Goal: Contribute content: Add original content to the website for others to see

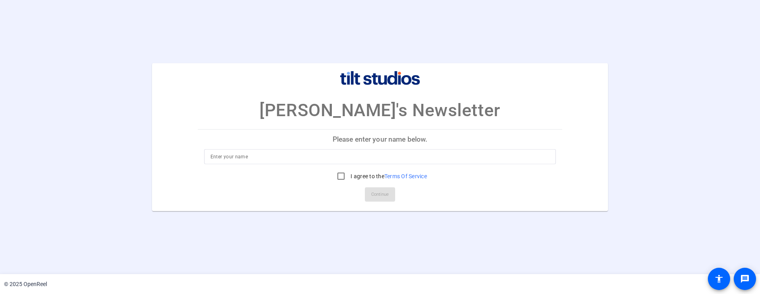
click at [250, 157] on input at bounding box center [380, 157] width 339 height 10
type input "Emily Yamamoto"
click at [339, 176] on input "I agree to the Terms Of Service" at bounding box center [341, 176] width 16 height 16
checkbox input "true"
click at [376, 187] on span at bounding box center [380, 194] width 30 height 19
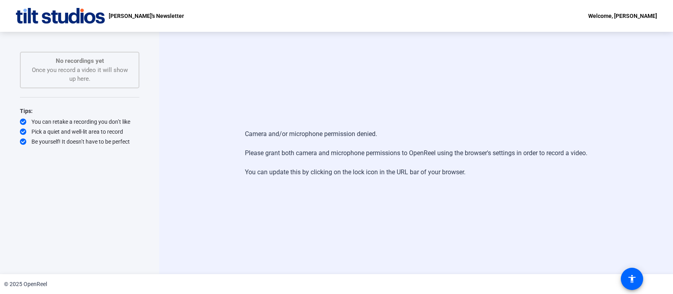
click at [378, 18] on div "Welcome, [PERSON_NAME]" at bounding box center [622, 16] width 69 height 10
click at [378, 18] on div at bounding box center [336, 147] width 673 height 294
click at [51, 20] on img at bounding box center [60, 16] width 89 height 16
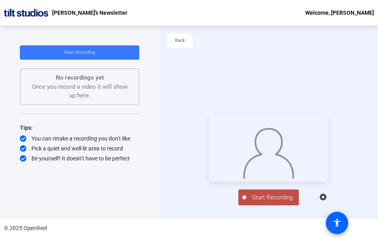
click at [207, 235] on div "© 2025 OpenReel" at bounding box center [189, 228] width 378 height 20
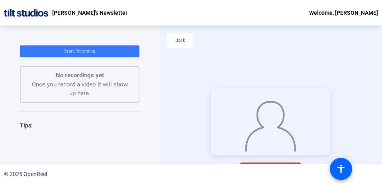
click at [158, 152] on div "Start Recording No recordings yet Once you record a video it will show up here.…" at bounding box center [79, 94] width 159 height 138
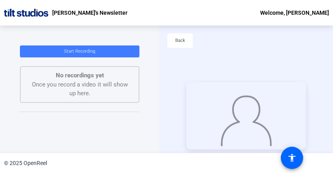
click at [83, 51] on span "Start Recording" at bounding box center [79, 51] width 31 height 5
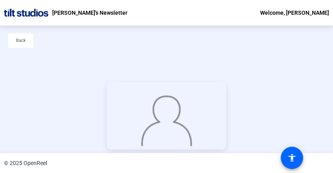
click at [107, 82] on div at bounding box center [166, 115] width 119 height 67
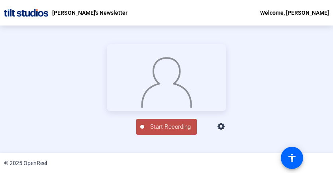
scroll to position [65, 0]
click at [140, 54] on img at bounding box center [166, 81] width 52 height 54
click at [153, 131] on span "Start Recording" at bounding box center [170, 126] width 53 height 9
click at [140, 129] on div at bounding box center [142, 127] width 4 height 4
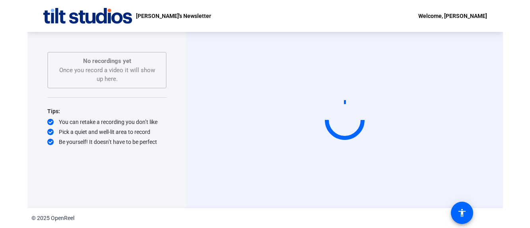
scroll to position [0, 0]
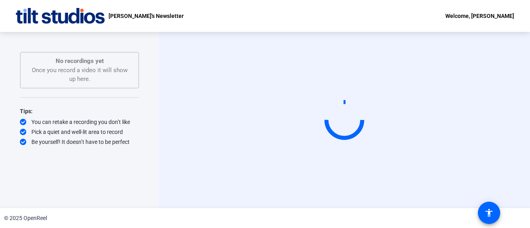
click at [143, 160] on div "Start Recording No recordings yet Once you record a video it will show up here.…" at bounding box center [79, 120] width 159 height 176
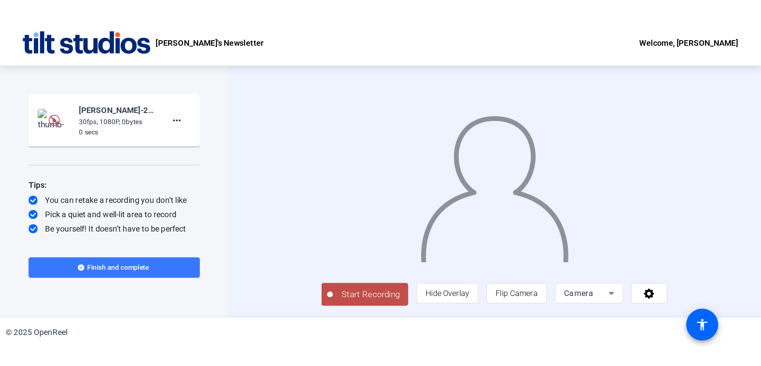
scroll to position [19, 0]
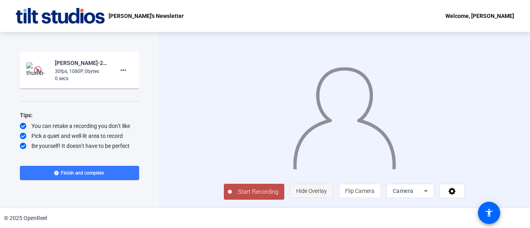
click at [327, 197] on span "Hide Overlay" at bounding box center [311, 190] width 31 height 15
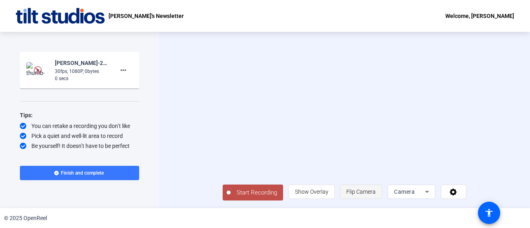
click at [376, 193] on span "Flip Camera" at bounding box center [361, 191] width 29 height 6
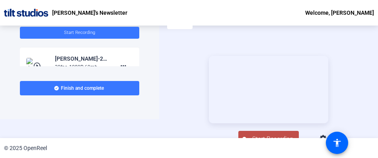
click at [143, 117] on div "Start Recording play_circle_outline Emily Yamamoto-25-16164250-OPT-Chuck Swenss…" at bounding box center [79, 63] width 159 height 112
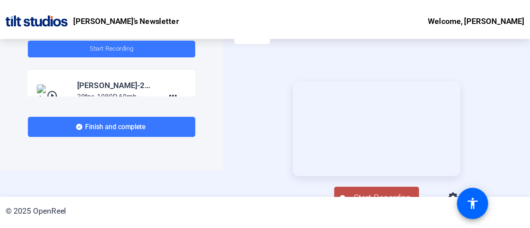
scroll to position [0, 0]
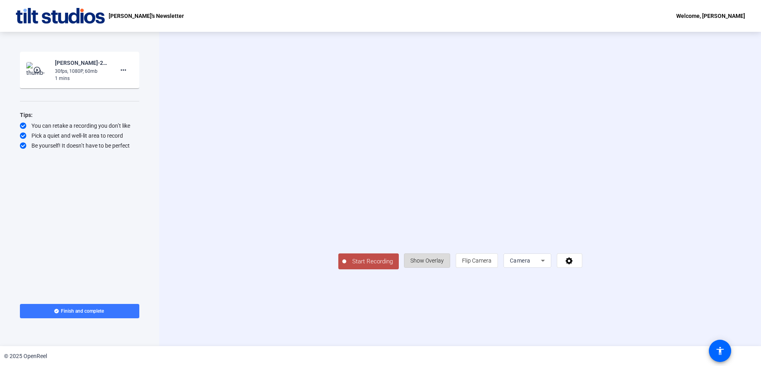
click at [444, 227] on span "Show Overlay" at bounding box center [426, 260] width 33 height 6
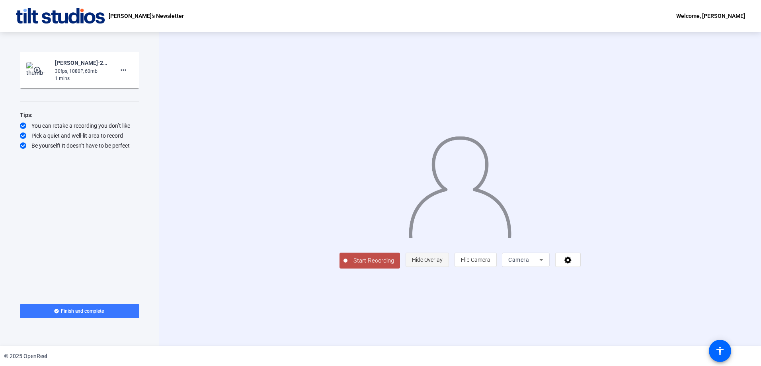
click at [443, 227] on span "Hide Overlay" at bounding box center [427, 260] width 31 height 6
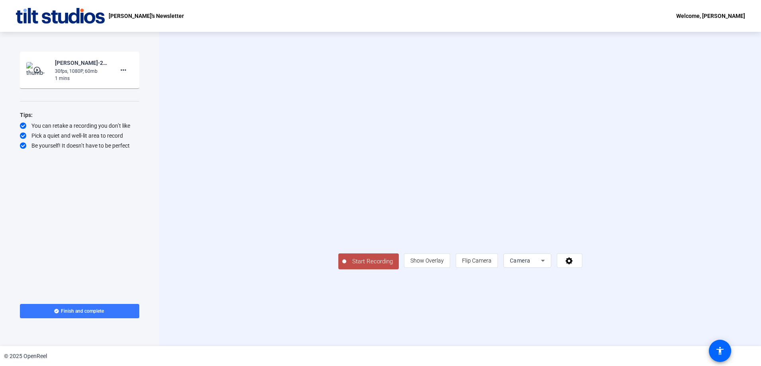
click at [346, 227] on span "Start Recording" at bounding box center [372, 261] width 53 height 9
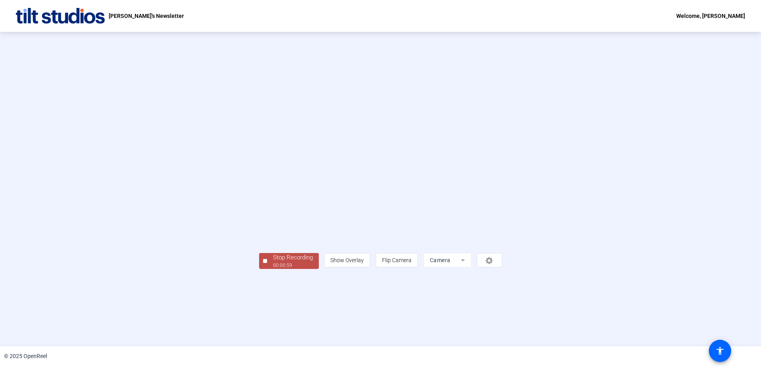
click at [273, 227] on div "00:00:59" at bounding box center [293, 265] width 40 height 7
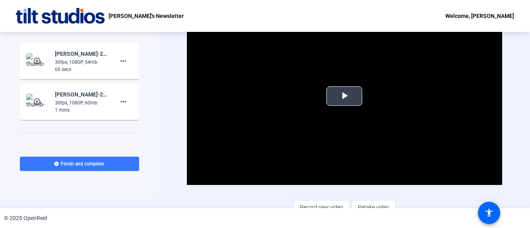
scroll to position [17, 0]
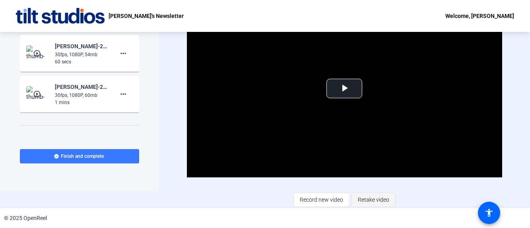
click at [370, 199] on span "Retake video" at bounding box center [373, 199] width 31 height 15
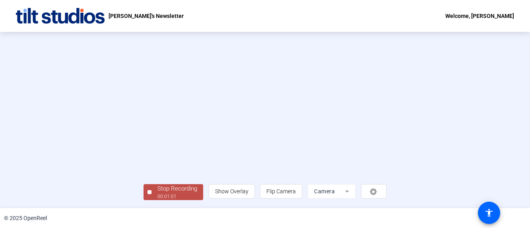
scroll to position [55, 0]
click at [158, 188] on div "Stop Recording" at bounding box center [178, 188] width 40 height 9
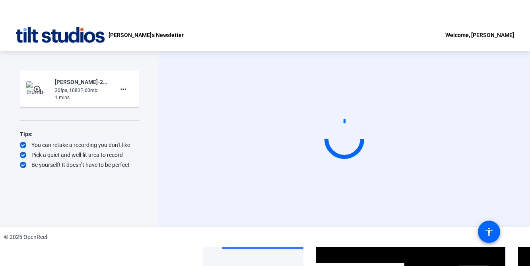
scroll to position [0, 0]
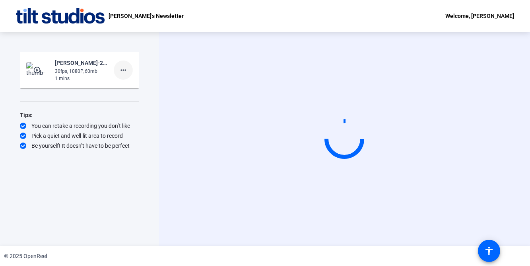
click at [120, 70] on mat-icon "more_horiz" at bounding box center [124, 70] width 10 height 10
click at [123, 83] on span "Delete clip" at bounding box center [136, 87] width 32 height 10
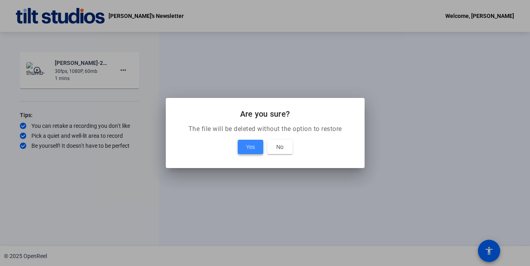
click at [245, 146] on span at bounding box center [250, 146] width 25 height 19
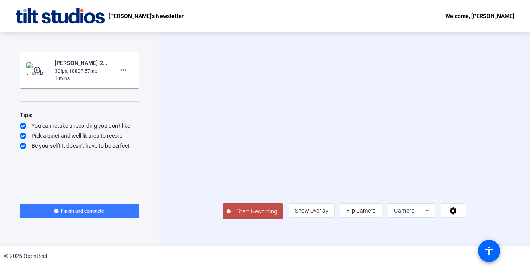
click at [53, 74] on div "play_circle_outline Emily Yamamoto-25-16164250-OPT-Chuck Swensson Monthly N-Chu…" at bounding box center [79, 70] width 107 height 24
click at [29, 74] on img at bounding box center [37, 70] width 23 height 16
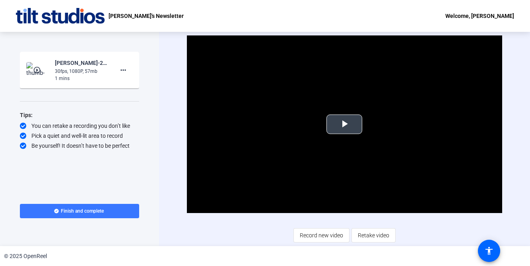
click at [345, 124] on span "Video Player" at bounding box center [345, 124] width 0 height 0
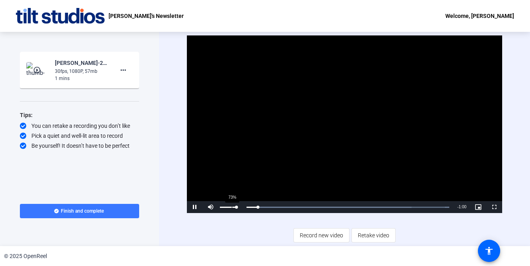
click at [232, 208] on div "73%" at bounding box center [228, 207] width 20 height 12
click at [228, 210] on div "49%" at bounding box center [228, 207] width 20 height 12
click at [194, 207] on span "Video Player" at bounding box center [195, 207] width 16 height 0
click at [368, 227] on span "Retake video" at bounding box center [373, 235] width 31 height 15
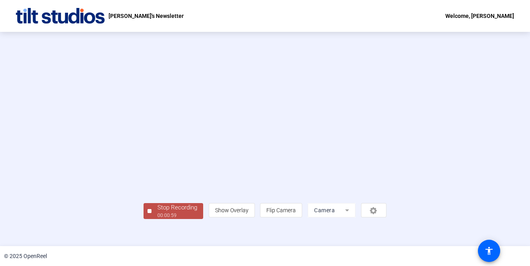
scroll to position [36, 0]
click at [52, 227] on div "Start Recording No recordings yet Once you record a video it will show up here.…" at bounding box center [265, 139] width 530 height 214
click at [158, 219] on div "00:01:00" at bounding box center [178, 215] width 40 height 7
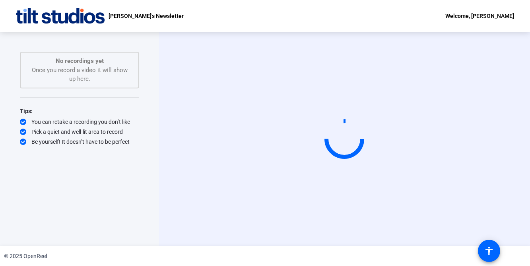
scroll to position [0, 0]
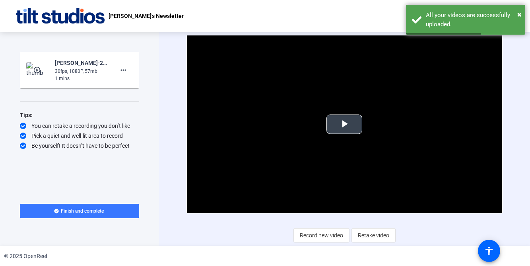
click at [345, 124] on span "Video Player" at bounding box center [345, 124] width 0 height 0
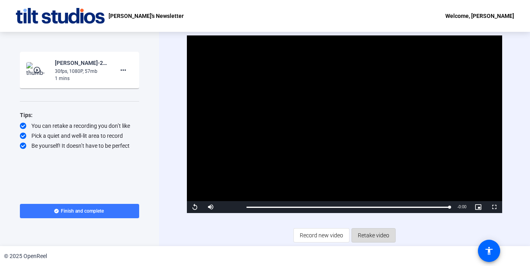
click at [372, 227] on span "Retake video" at bounding box center [373, 235] width 31 height 15
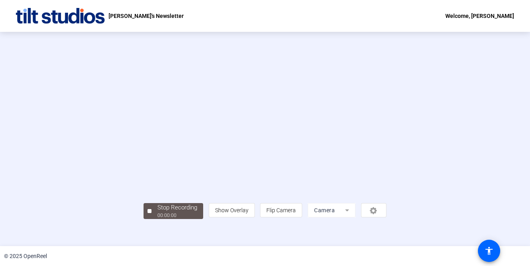
scroll to position [36, 0]
click at [158, 212] on div "Stop Recording" at bounding box center [178, 207] width 40 height 9
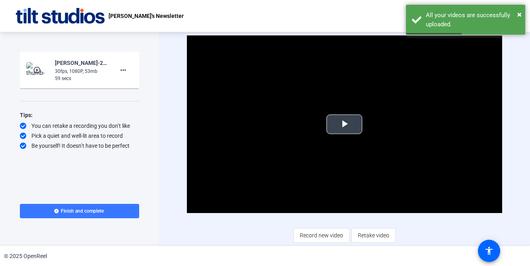
click at [345, 124] on span "Video Player" at bounding box center [345, 124] width 0 height 0
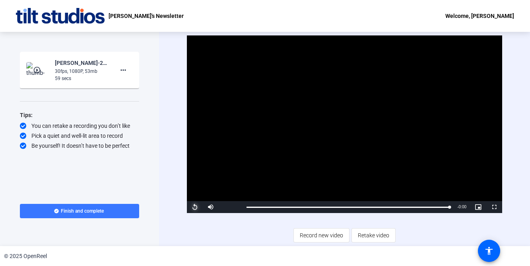
click at [194, 207] on span "Video Player" at bounding box center [195, 207] width 16 height 0
click at [366, 227] on span "Retake video" at bounding box center [373, 235] width 31 height 15
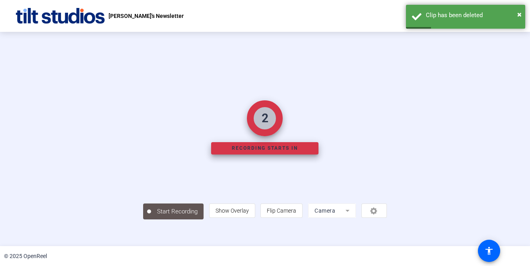
scroll to position [36, 0]
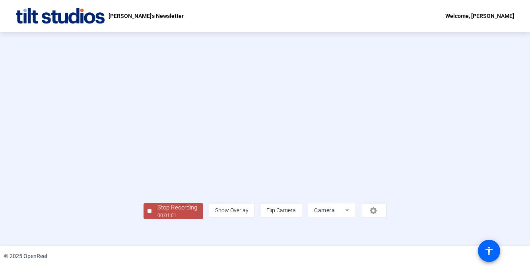
click at [158, 219] on div "00:01:01" at bounding box center [178, 215] width 40 height 7
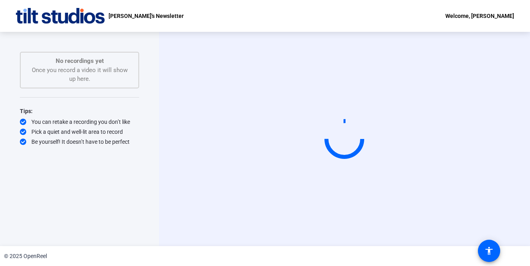
scroll to position [0, 0]
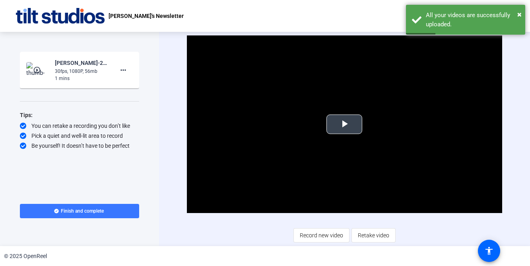
click at [345, 124] on span "Video Player" at bounding box center [345, 124] width 0 height 0
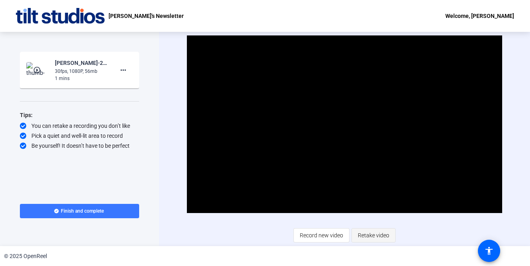
click at [374, 227] on span "Retake video" at bounding box center [373, 235] width 31 height 15
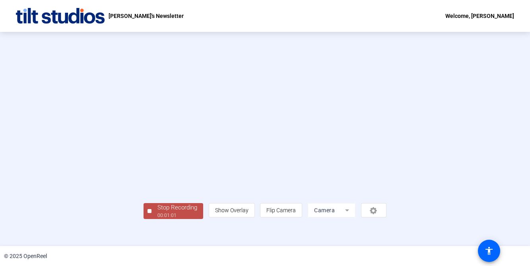
scroll to position [36, 0]
click at [158, 219] on div "00:01:02" at bounding box center [178, 215] width 40 height 7
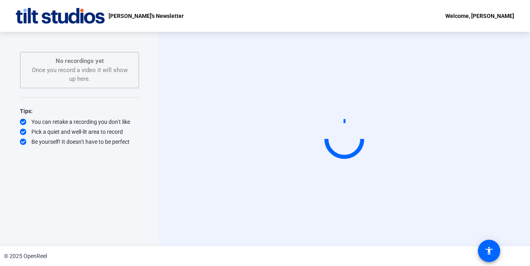
scroll to position [0, 0]
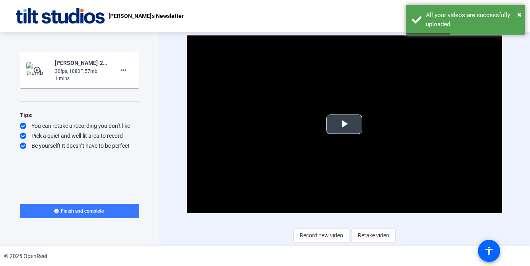
click at [345, 124] on span "Video Player" at bounding box center [345, 124] width 0 height 0
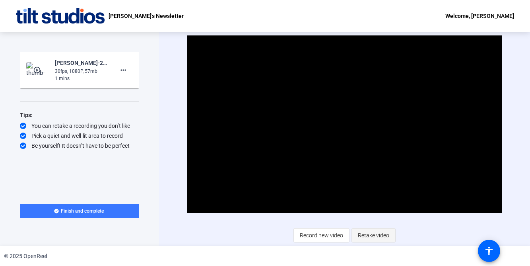
click at [380, 227] on span "Retake video" at bounding box center [373, 235] width 31 height 15
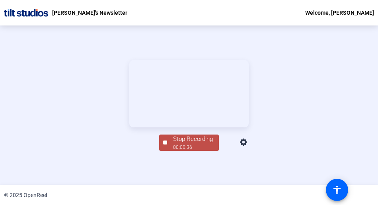
scroll to position [60, 0]
click at [187, 144] on div "Stop Recording" at bounding box center [193, 139] width 40 height 9
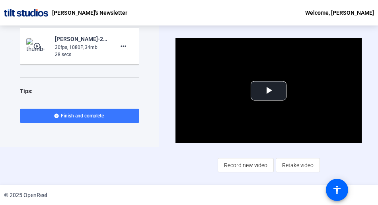
click at [320, 151] on div "Video Player is loading. Play Video Play Mute Current Time 0:00 / Duration 0:37…" at bounding box center [269, 105] width 186 height 134
drag, startPoint x: 168, startPoint y: 143, endPoint x: 183, endPoint y: 146, distance: 15.9
click at [168, 143] on div "Video Player is loading. Play Video Play Mute Current Time 0:00 / Duration 0:37…" at bounding box center [268, 105] width 219 height 160
click at [299, 169] on span "Retake video" at bounding box center [297, 165] width 31 height 15
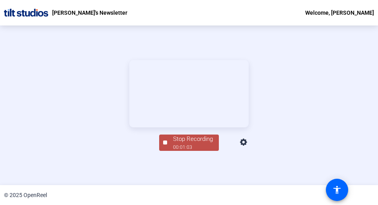
click at [79, 193] on div "© 2025 OpenReel" at bounding box center [189, 195] width 378 height 20
click at [63, 203] on div "© 2025 OpenReel" at bounding box center [189, 195] width 378 height 20
drag, startPoint x: 47, startPoint y: 203, endPoint x: 47, endPoint y: 207, distance: 4.4
click at [47, 205] on html "Accessibility Screen-Reader Guide, Feedback, and Issue Reporting | New window C…" at bounding box center [189, 102] width 378 height 205
click at [185, 144] on div "Stop Recording" at bounding box center [193, 139] width 40 height 9
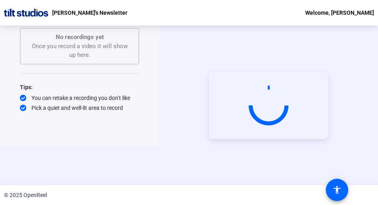
click at [156, 137] on div "Start Recording No recordings yet Once you record a video it will show up here.…" at bounding box center [79, 67] width 159 height 160
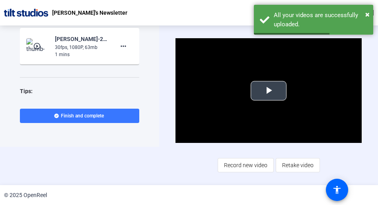
click at [269, 91] on span "Video Player" at bounding box center [269, 91] width 0 height 0
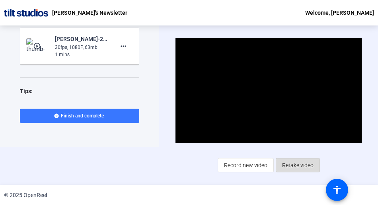
click at [293, 165] on span "Retake video" at bounding box center [297, 165] width 31 height 15
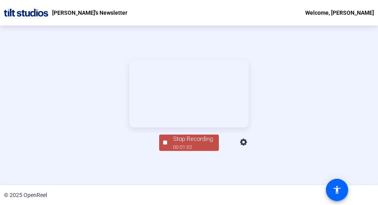
click at [129, 127] on video at bounding box center [188, 93] width 119 height 67
click at [197, 151] on div "00:01:04" at bounding box center [193, 147] width 40 height 7
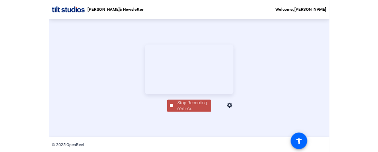
scroll to position [38, 0]
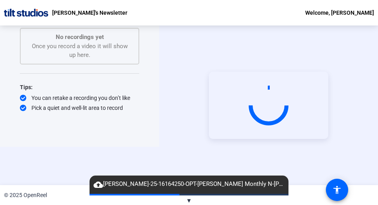
click at [140, 14] on div "Chuck's Newsletter Welcome, Emily Yamamoto" at bounding box center [189, 12] width 378 height 25
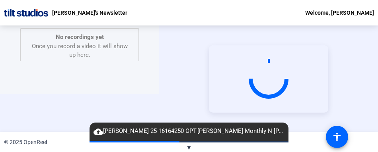
click at [161, 94] on div "Start Recording" at bounding box center [268, 78] width 219 height 107
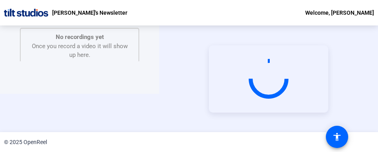
click at [158, 100] on div "Start Recording No recordings yet Once you record a video it will show up here.…" at bounding box center [189, 78] width 378 height 107
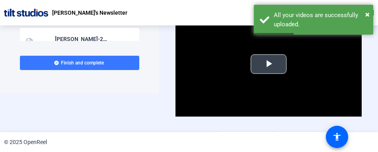
click at [269, 64] on span "Video Player" at bounding box center [269, 64] width 0 height 0
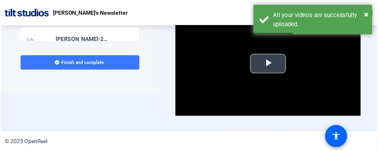
scroll to position [25, 0]
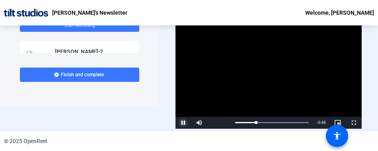
click at [183, 123] on span "Video Player" at bounding box center [184, 123] width 16 height 0
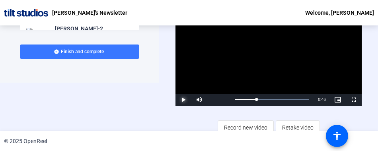
scroll to position [54, 0]
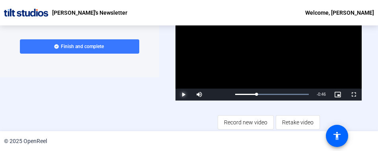
click at [180, 95] on span "Video Player" at bounding box center [184, 95] width 16 height 0
click at [183, 115] on div "Video Player is loading. Play Video Pause Mute 0% Current Time 0:27 / Duration …" at bounding box center [269, 63] width 186 height 134
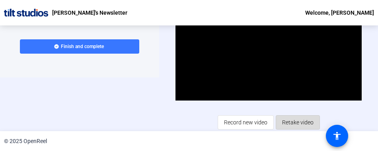
click at [306, 124] on span "Retake video" at bounding box center [297, 122] width 31 height 15
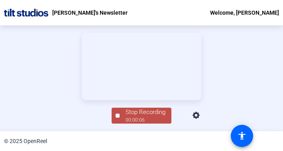
scroll to position [64, 0]
click at [133, 117] on div "Stop Recording" at bounding box center [145, 112] width 40 height 9
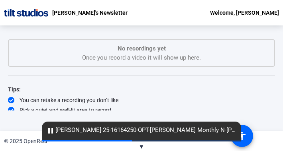
scroll to position [28, 0]
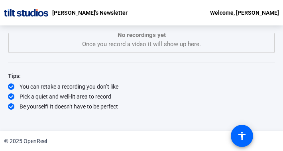
click at [174, 98] on div "Pick a quiet and well-lit area to record" at bounding box center [141, 97] width 267 height 8
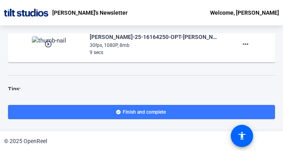
click at [49, 44] on mat-icon "play_circle_outline" at bounding box center [49, 44] width 10 height 8
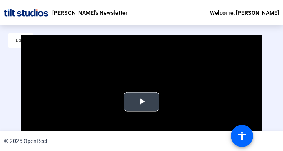
click at [141, 102] on span "Video Player" at bounding box center [141, 102] width 0 height 0
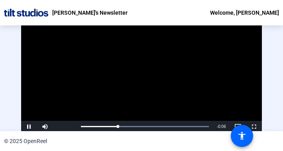
scroll to position [50, 0]
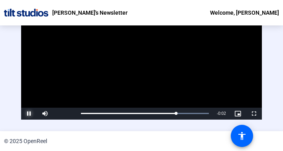
click at [30, 114] on span "Video Player" at bounding box center [29, 114] width 16 height 0
click at [259, 78] on div "Video Player is loading. Play Video Play Mute Current Time 0:06 / Duration 0:08…" at bounding box center [141, 67] width 283 height 106
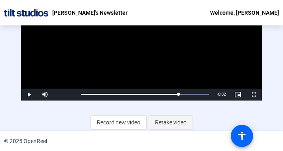
click at [166, 119] on span "Retake video" at bounding box center [170, 122] width 31 height 15
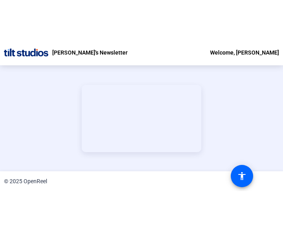
scroll to position [0, 0]
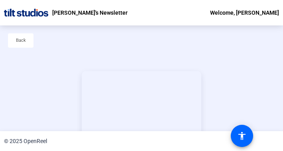
click at [142, 31] on div "Back" at bounding box center [141, 44] width 283 height 38
click at [201, 98] on video at bounding box center [141, 104] width 119 height 67
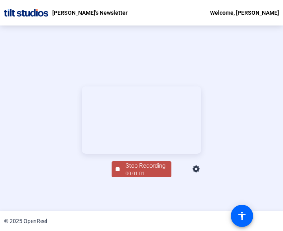
scroll to position [38, 0]
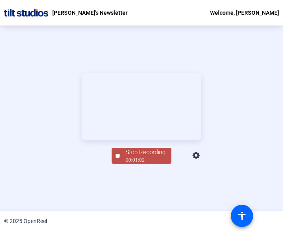
click at [142, 157] on div "Stop Recording" at bounding box center [145, 152] width 40 height 9
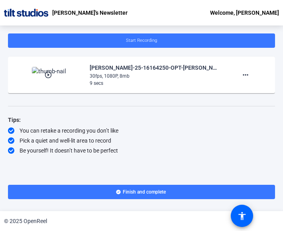
click at [46, 76] on mat-icon "play_circle_outline" at bounding box center [49, 75] width 10 height 8
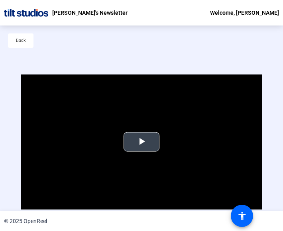
click at [141, 142] on span "Video Player" at bounding box center [141, 142] width 0 height 0
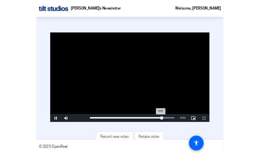
scroll to position [38, 0]
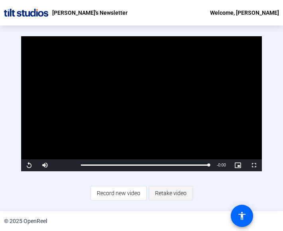
click at [163, 191] on span "Retake video" at bounding box center [170, 192] width 31 height 15
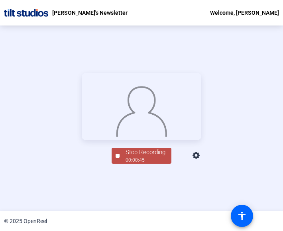
click at [201, 119] on div at bounding box center [141, 106] width 119 height 67
click at [146, 157] on div "Stop Recording" at bounding box center [145, 152] width 40 height 9
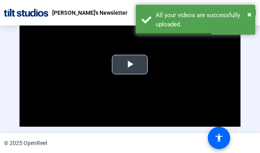
click at [130, 64] on span "Video Player" at bounding box center [130, 64] width 0 height 0
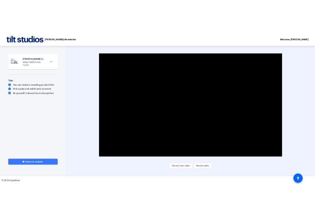
scroll to position [0, 0]
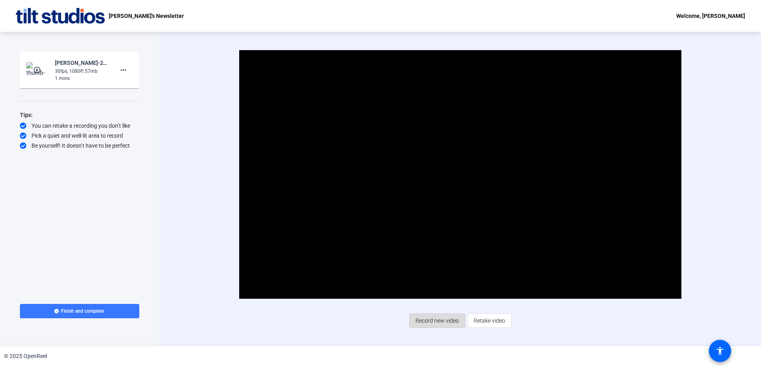
click at [282, 230] on span "Record new video" at bounding box center [436, 320] width 43 height 15
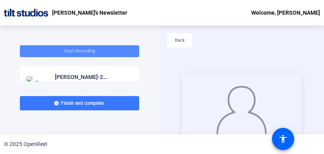
click at [82, 53] on span "Start Recording" at bounding box center [79, 51] width 31 height 5
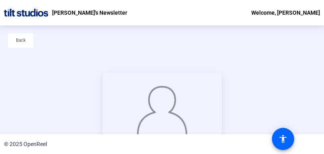
click at [222, 73] on div at bounding box center [162, 106] width 119 height 67
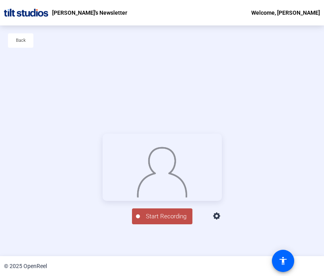
click at [0, 85] on html "Accessibility Screen-Reader Guide, Feedback, and Issue Reporting | New window […" at bounding box center [162, 138] width 324 height 276
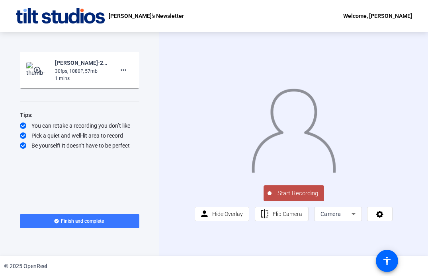
click at [282, 198] on span "Start Recording" at bounding box center [297, 193] width 53 height 9
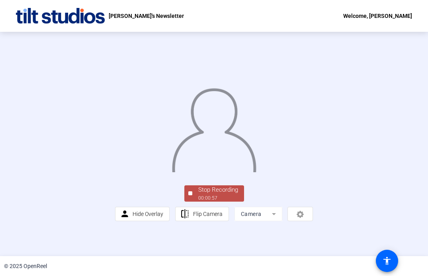
click at [214, 195] on div "Stop Recording" at bounding box center [218, 189] width 40 height 9
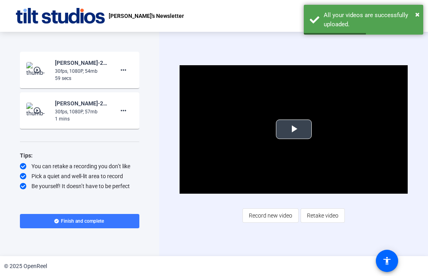
click at [282, 129] on span "Video Player" at bounding box center [294, 129] width 0 height 0
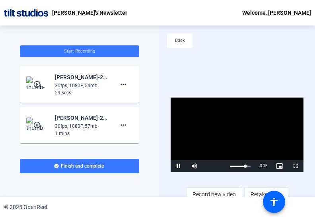
click at [282, 179] on div "Video Player is loading. Play Video Pause Mute Current Time 0:44 / Duration 0:5…" at bounding box center [237, 150] width 133 height 104
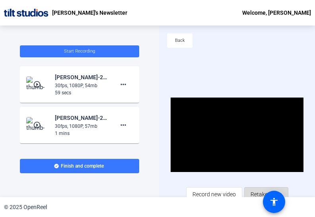
click at [255, 189] on span "Retake video" at bounding box center [266, 194] width 31 height 15
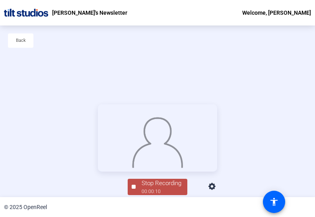
scroll to position [39, 0]
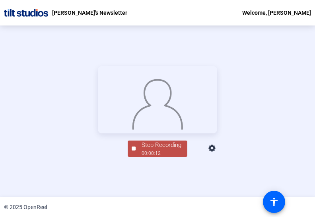
click at [168, 150] on div "Stop Recording" at bounding box center [162, 144] width 40 height 9
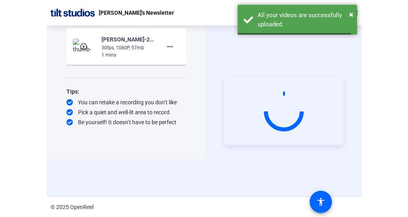
scroll to position [38, 0]
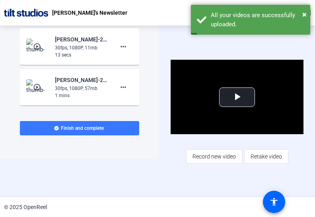
click at [207, 189] on div "Video Player is loading. Play Video Play Mute Current Time 0:00 / Duration 0:12…" at bounding box center [237, 112] width 156 height 172
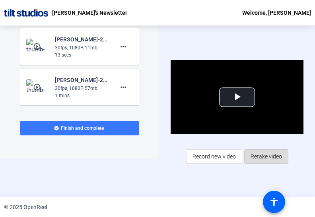
click at [268, 158] on span "Retake video" at bounding box center [266, 156] width 31 height 15
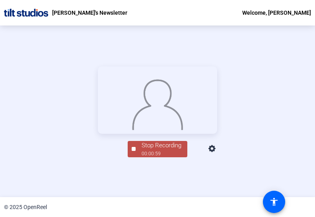
click at [151, 157] on div "00:00:59" at bounding box center [162, 153] width 40 height 7
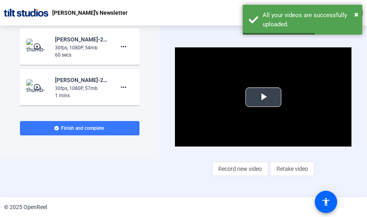
click at [263, 97] on span "Video Player" at bounding box center [263, 97] width 0 height 0
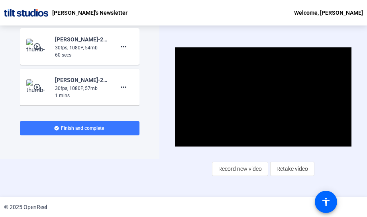
click at [63, 170] on div "Start Recording play_circle_outline [PERSON_NAME]-25-16164250-OPT-[PERSON_NAME]…" at bounding box center [183, 111] width 367 height 172
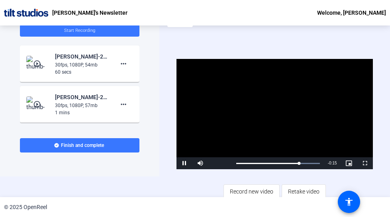
scroll to position [38, 0]
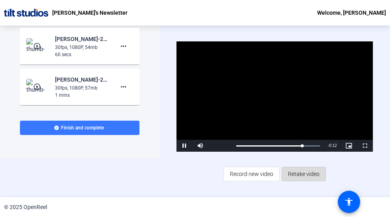
click at [282, 175] on span "Retake video" at bounding box center [303, 173] width 31 height 15
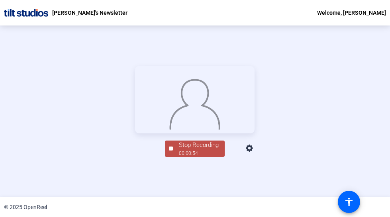
scroll to position [57, 0]
click at [203, 157] on div "00:00:56" at bounding box center [199, 153] width 40 height 7
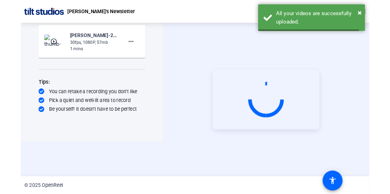
scroll to position [38, 0]
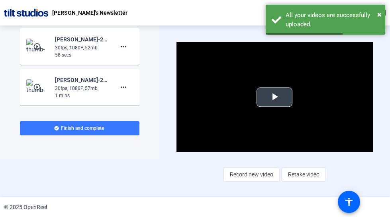
click at [274, 97] on span "Video Player" at bounding box center [274, 97] width 0 height 0
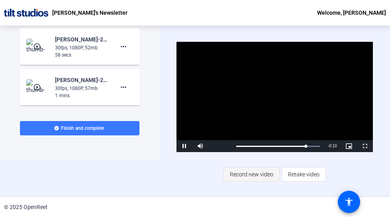
click at [246, 176] on span "Record new video" at bounding box center [251, 174] width 43 height 15
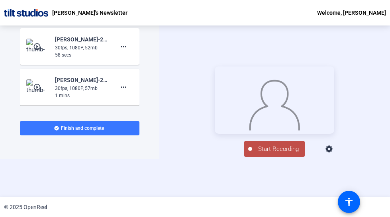
click at [282, 187] on div "Start Recording person Hide Overlay flip Flip Camera Camera" at bounding box center [274, 112] width 230 height 172
drag, startPoint x: 256, startPoint y: 214, endPoint x: 258, endPoint y: 208, distance: 6.3
click at [258, 208] on div "© 2025 OpenReel" at bounding box center [195, 207] width 390 height 20
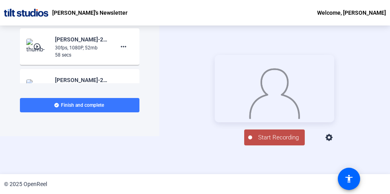
click at [267, 142] on span "Start Recording" at bounding box center [278, 137] width 53 height 9
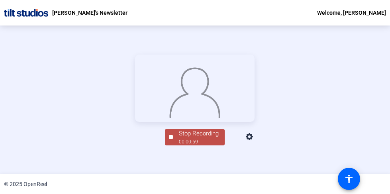
scroll to position [68, 0]
click at [203, 138] on div "Stop Recording" at bounding box center [199, 133] width 40 height 9
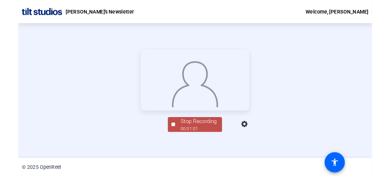
scroll to position [38, 0]
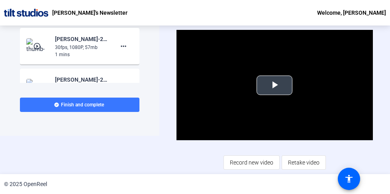
click at [274, 85] on span "Video Player" at bounding box center [274, 85] width 0 height 0
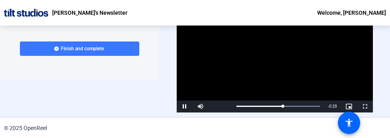
click at [282, 78] on div "Video Player is loading. Play Video Pause Mute Current Time 0:34 / Duration 1:0…" at bounding box center [274, 71] width 231 height 92
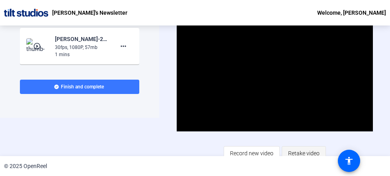
click at [282, 154] on span "Retake video" at bounding box center [303, 153] width 31 height 15
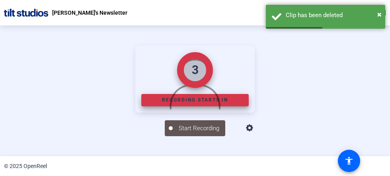
scroll to position [12, 0]
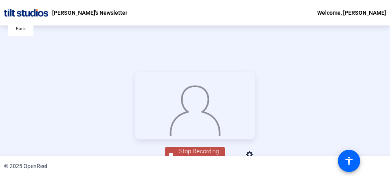
click at [255, 108] on div at bounding box center [194, 105] width 119 height 67
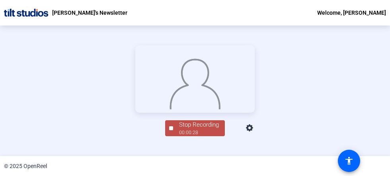
click at [191, 129] on div "Stop Recording" at bounding box center [199, 124] width 40 height 9
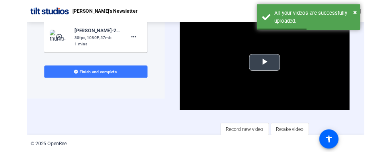
scroll to position [44, 0]
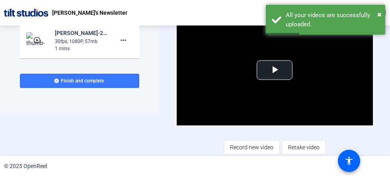
click at [282, 97] on div "Video Player is loading. Play Video Play Mute Current Time 0:00 / Duration 0:29…" at bounding box center [274, 85] width 231 height 131
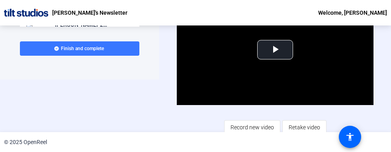
scroll to position [51, 0]
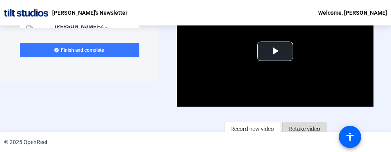
click at [282, 129] on span "Retake video" at bounding box center [304, 128] width 31 height 15
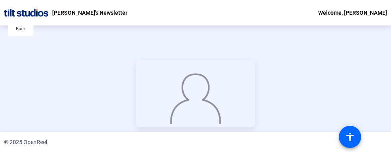
scroll to position [51, 0]
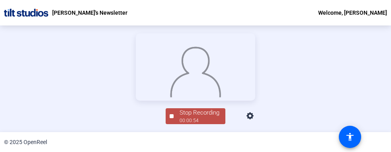
click at [199, 117] on div "Stop Recording" at bounding box center [199, 112] width 40 height 9
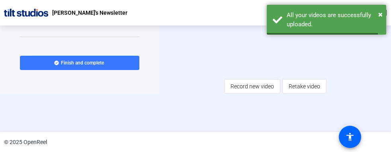
scroll to position [39, 0]
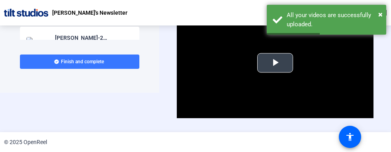
click at [275, 63] on span "Video Player" at bounding box center [275, 63] width 0 height 0
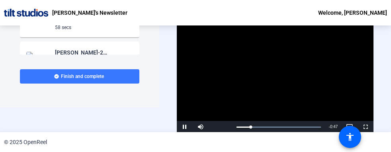
scroll to position [56, 0]
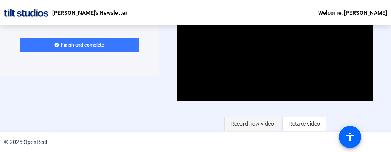
click at [259, 123] on span "Record new video" at bounding box center [251, 123] width 43 height 15
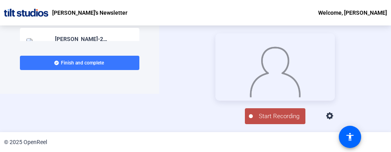
scroll to position [51, 0]
click at [265, 121] on span "Start Recording" at bounding box center [279, 116] width 53 height 9
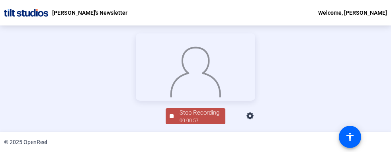
scroll to position [89, 0]
click at [195, 136] on div "© 2025 OpenReel" at bounding box center [195, 142] width 391 height 20
click at [195, 132] on div "© 2025 OpenReel" at bounding box center [195, 142] width 391 height 20
click at [195, 124] on div "00:00:59" at bounding box center [199, 120] width 40 height 7
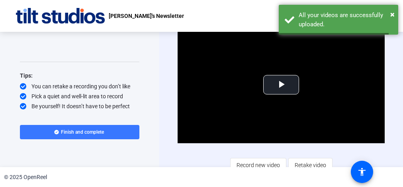
scroll to position [161, 0]
drag, startPoint x: 138, startPoint y: 112, endPoint x: 134, endPoint y: 79, distance: 33.4
click at [134, 79] on div "Start Recording play_circle_outline [PERSON_NAME]-25-16164250-OPT-[PERSON_NAME]…" at bounding box center [79, 100] width 119 height 96
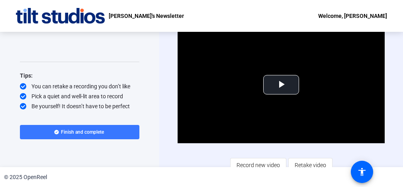
scroll to position [0, 0]
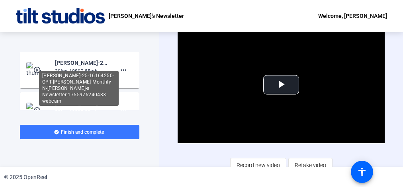
click at [72, 71] on div "[PERSON_NAME]-25-16164250-OPT-[PERSON_NAME] Monthly N-[PERSON_NAME]-s Newslette…" at bounding box center [79, 88] width 80 height 35
click at [72, 62] on div "[PERSON_NAME]-25-16164250-OPT-[PERSON_NAME] Monthly N-[PERSON_NAME]-s Newslette…" at bounding box center [81, 63] width 53 height 10
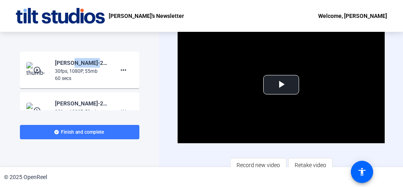
click at [73, 62] on div "[PERSON_NAME]-25-16164250-OPT-[PERSON_NAME] Monthly N-[PERSON_NAME]-s Newslette…" at bounding box center [81, 63] width 53 height 10
drag, startPoint x: 73, startPoint y: 62, endPoint x: 119, endPoint y: 68, distance: 47.1
click at [119, 68] on mat-icon "more_horiz" at bounding box center [124, 70] width 10 height 10
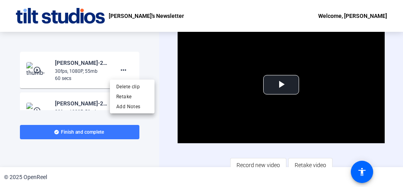
click at [46, 68] on div at bounding box center [201, 93] width 403 height 187
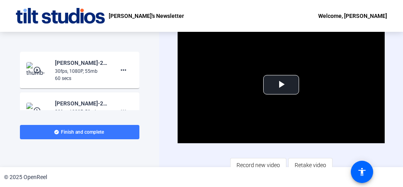
click at [38, 70] on mat-icon "play_circle_outline" at bounding box center [38, 70] width 10 height 8
click at [281, 85] on span "Video Player" at bounding box center [281, 85] width 0 height 0
click at [137, 160] on div "Start Recording play_circle_outline [PERSON_NAME]-25-16164250-OPT-[PERSON_NAME]…" at bounding box center [79, 99] width 159 height 135
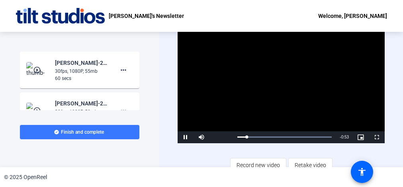
scroll to position [161, 0]
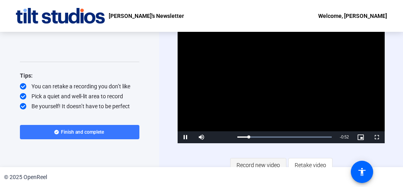
click at [257, 164] on span "Record new video" at bounding box center [257, 165] width 43 height 15
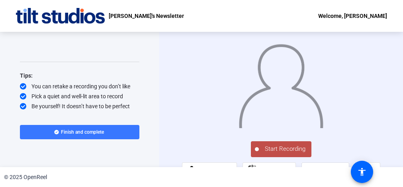
click at [282, 88] on div "Start Recording person Hide Overlay flip Flip Camera Camera" at bounding box center [281, 99] width 244 height 135
click at [281, 150] on span "Start Recording" at bounding box center [285, 148] width 53 height 9
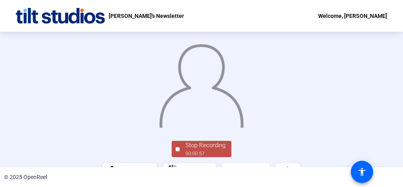
click at [282, 105] on div "Stop Recording 00:00:57 person Hide Overlay flip Flip Camera Camera" at bounding box center [201, 99] width 403 height 135
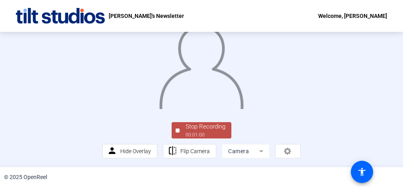
click at [204, 138] on div "00:01:00" at bounding box center [205, 134] width 40 height 7
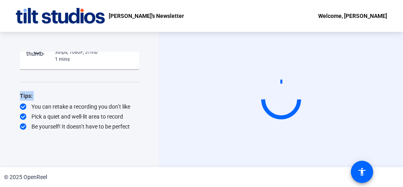
drag, startPoint x: 135, startPoint y: 108, endPoint x: 135, endPoint y: 64, distance: 44.2
click at [135, 64] on div "Start Recording play_circle_outline [PERSON_NAME]-25-16164250-OPT-[PERSON_NAME]…" at bounding box center [79, 91] width 119 height 79
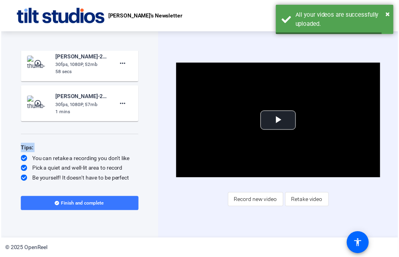
scroll to position [127, 0]
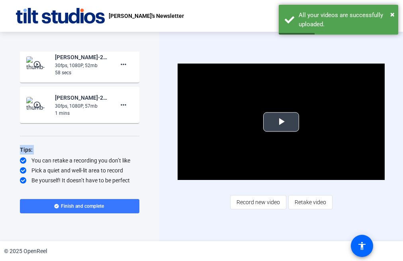
click at [281, 122] on span "Video Player" at bounding box center [281, 122] width 0 height 0
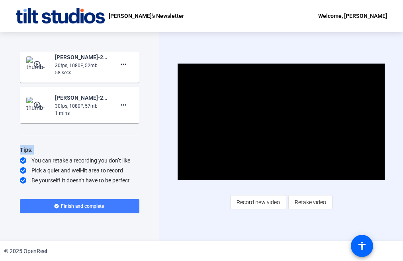
click at [77, 207] on span "Finish and complete" at bounding box center [82, 206] width 43 height 6
